Goal: Check status

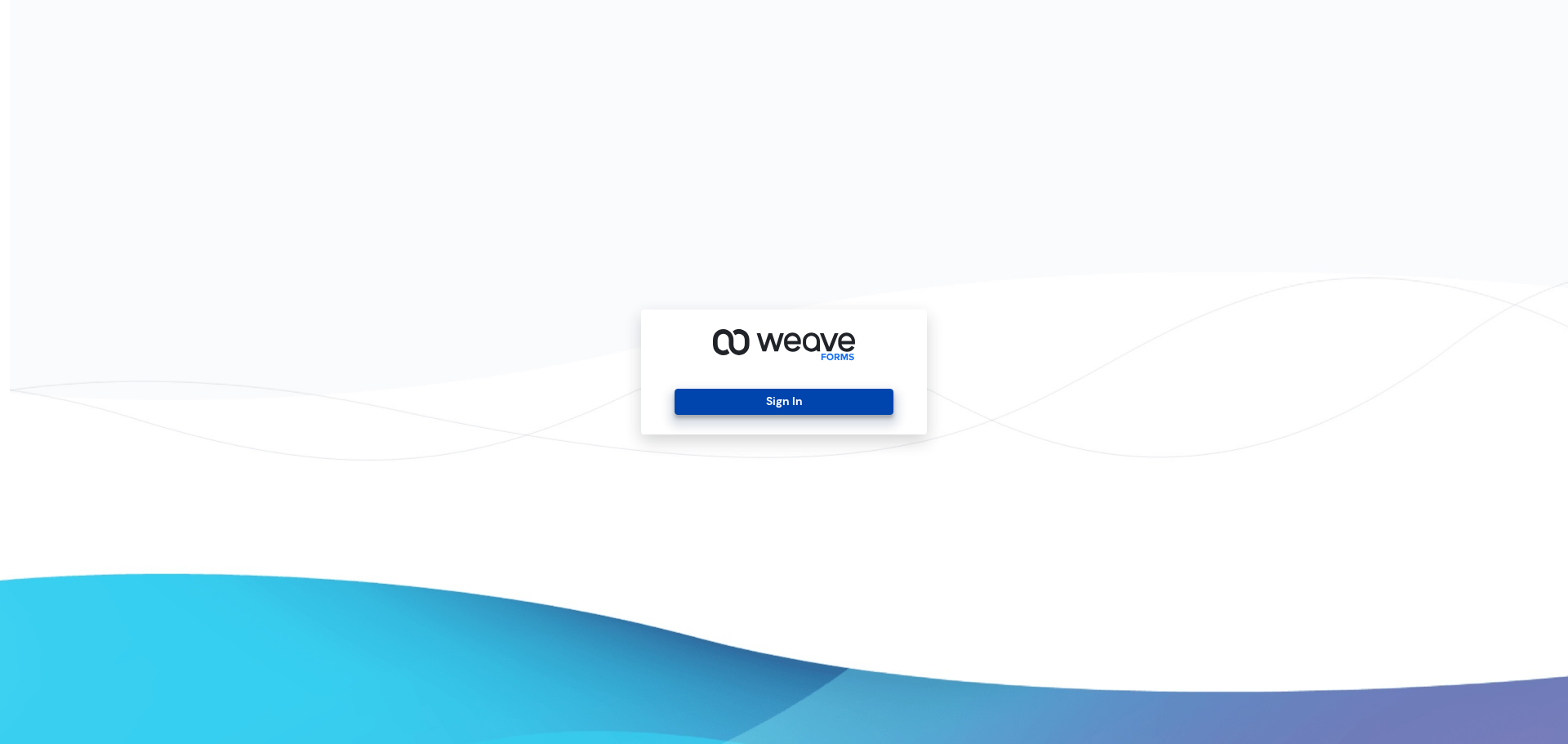
click at [775, 391] on button "Sign In" at bounding box center [784, 401] width 218 height 26
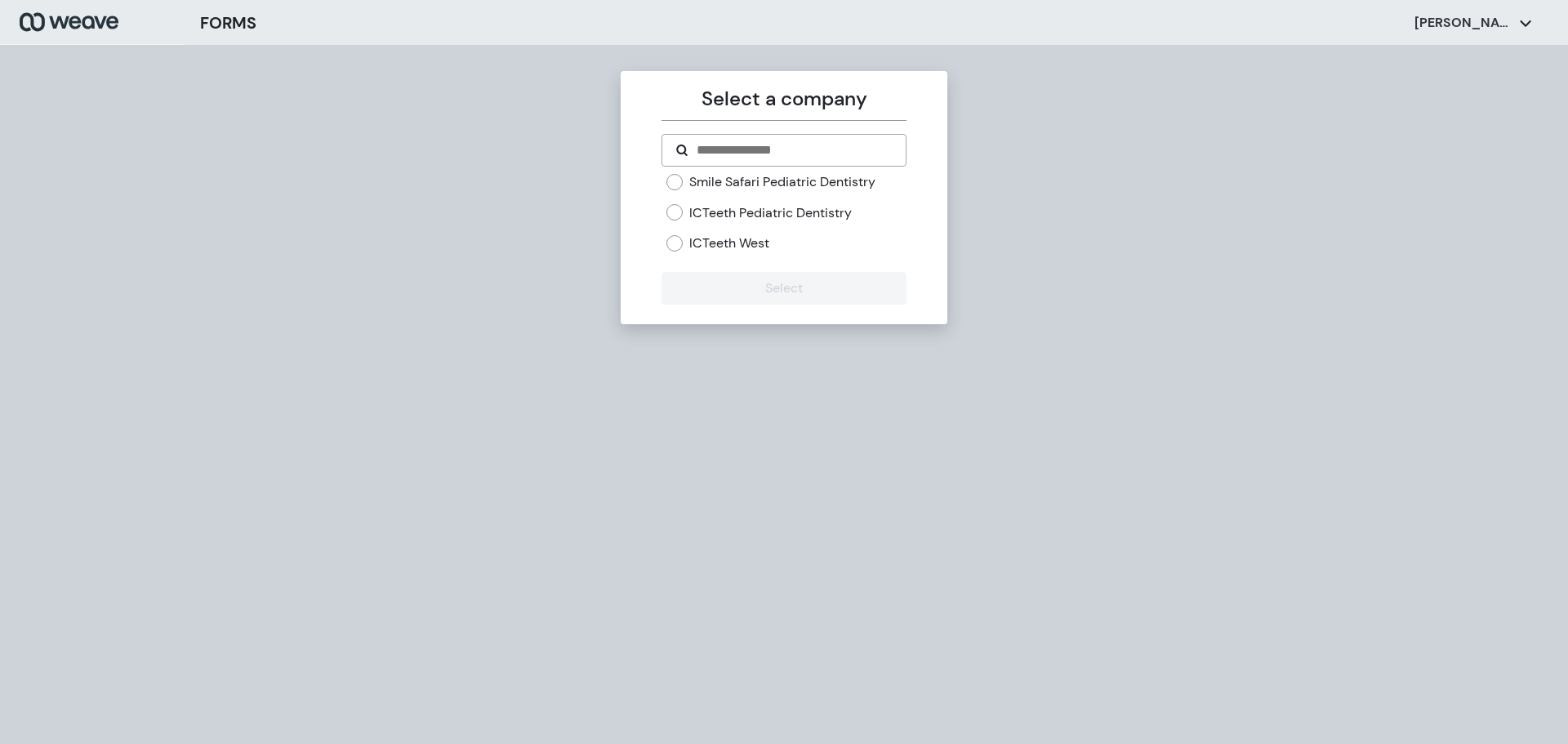
click at [736, 240] on label "ICTeeth West" at bounding box center [729, 243] width 80 height 18
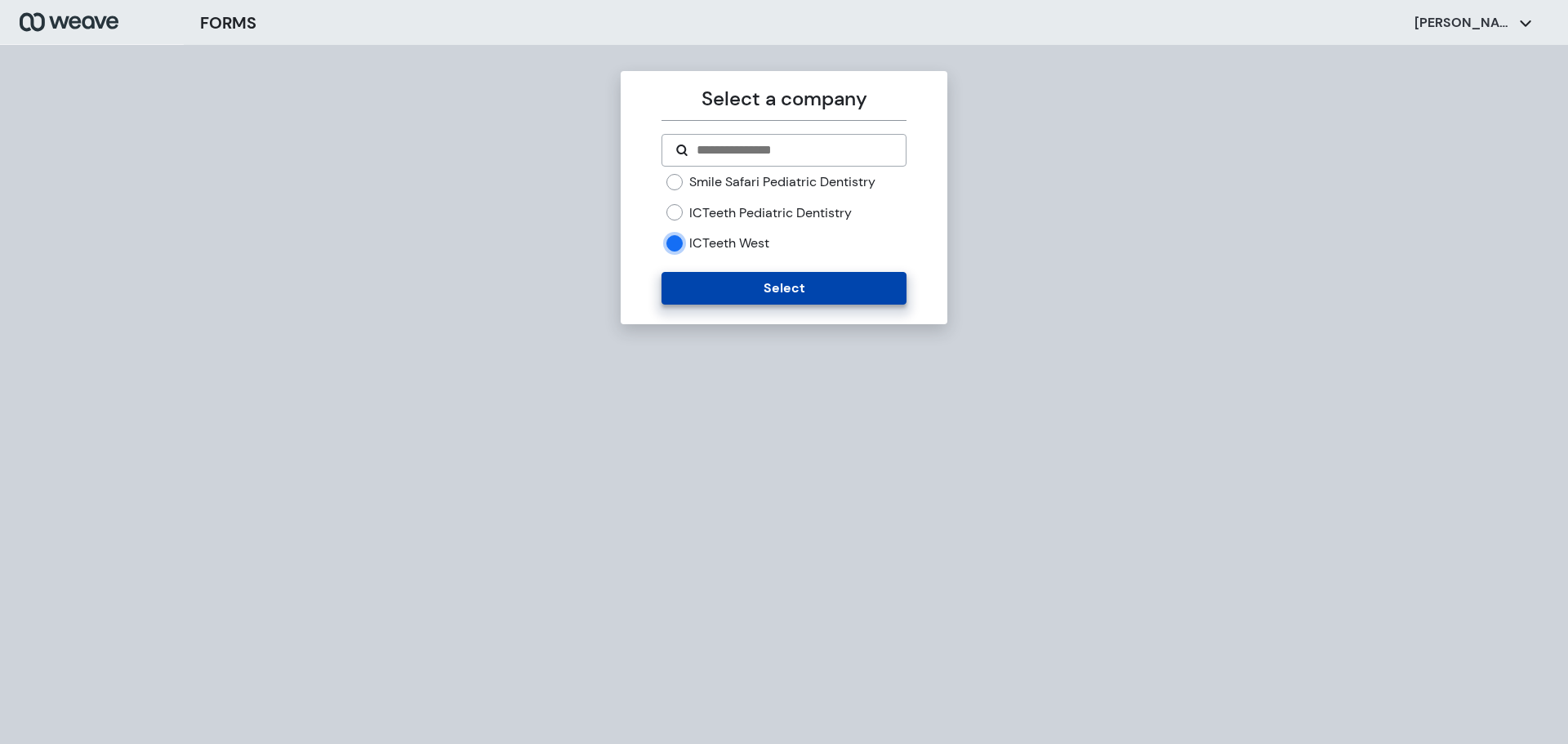
click at [764, 294] on button "Select" at bounding box center [783, 288] width 244 height 33
